Goal: Task Accomplishment & Management: Manage account settings

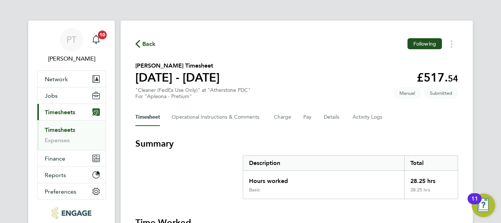
click at [62, 126] on link "Timesheets" at bounding box center [60, 129] width 30 height 7
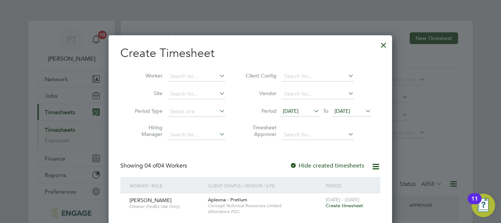
click at [350, 109] on span "[DATE]" at bounding box center [342, 110] width 16 height 7
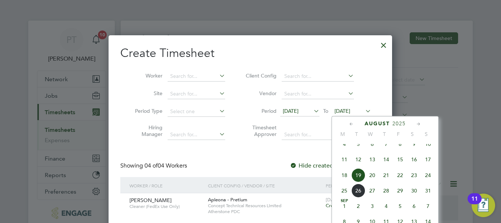
click at [402, 181] on span "22" at bounding box center [400, 175] width 14 height 14
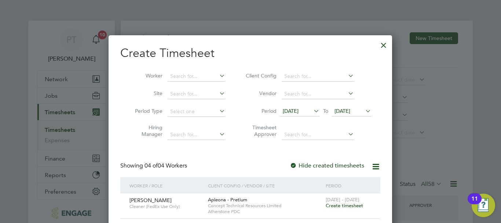
click at [387, 43] on div at bounding box center [383, 43] width 13 height 13
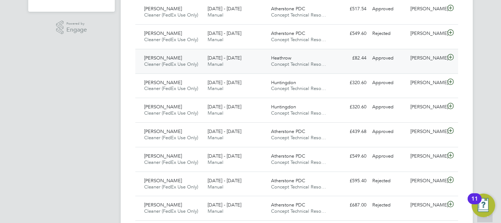
click at [167, 58] on span "[PERSON_NAME]" at bounding box center [163, 58] width 38 height 6
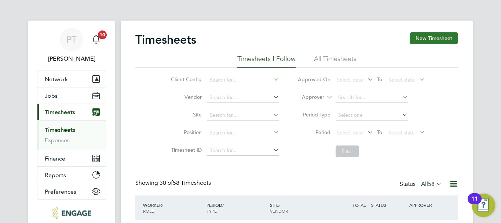
click at [432, 40] on button "New Timesheet" at bounding box center [434, 38] width 48 height 12
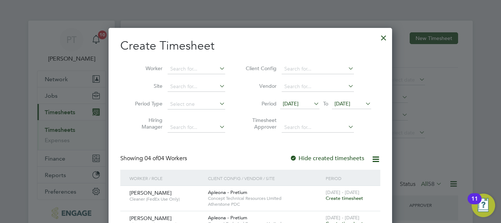
click at [350, 105] on span "[DATE]" at bounding box center [342, 103] width 16 height 7
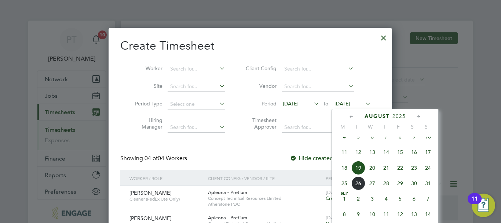
click at [400, 172] on span "22" at bounding box center [400, 168] width 14 height 14
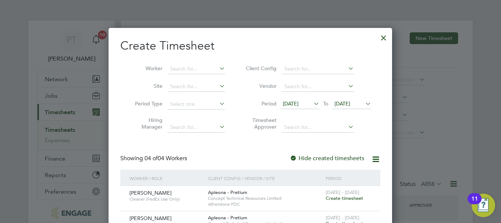
click at [385, 36] on div at bounding box center [383, 35] width 13 height 13
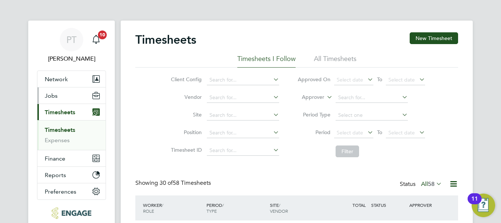
click at [59, 95] on button "Jobs" at bounding box center [71, 95] width 68 height 16
click at [69, 92] on button "Jobs" at bounding box center [71, 95] width 68 height 16
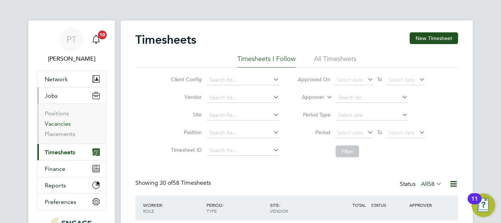
click at [58, 125] on link "Vacancies" at bounding box center [58, 123] width 26 height 7
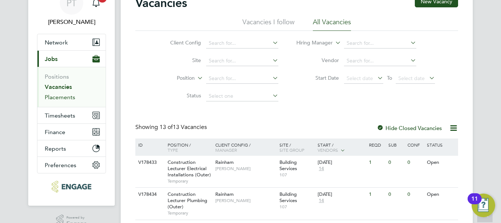
click at [61, 97] on link "Placements" at bounding box center [60, 97] width 30 height 7
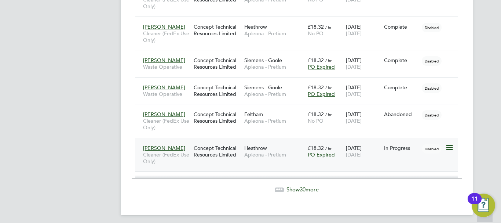
click at [434, 146] on span "Disabled" at bounding box center [432, 149] width 20 height 10
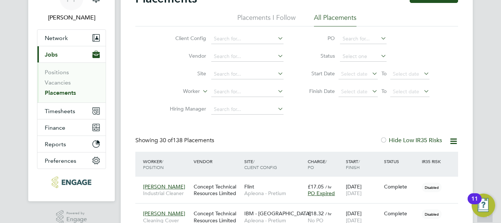
scroll to position [37, 0]
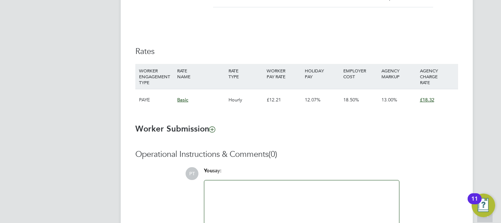
scroll to position [477, 0]
